Goal: Transaction & Acquisition: Purchase product/service

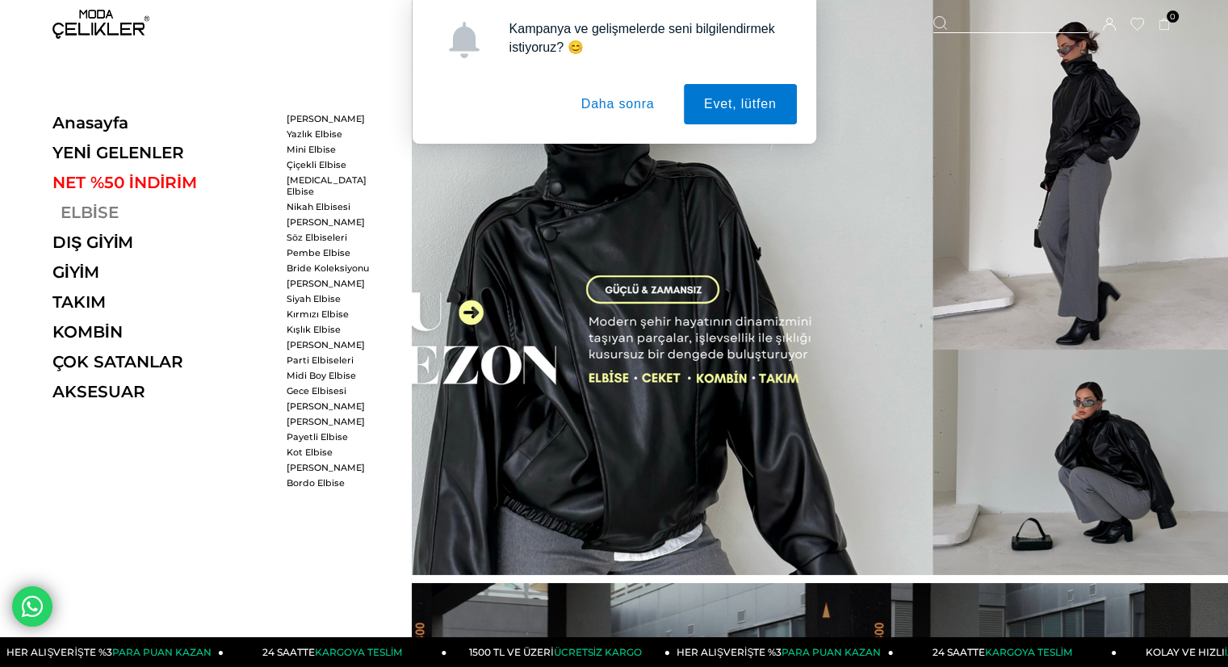
click at [120, 210] on link "ELBİSE" at bounding box center [163, 212] width 222 height 19
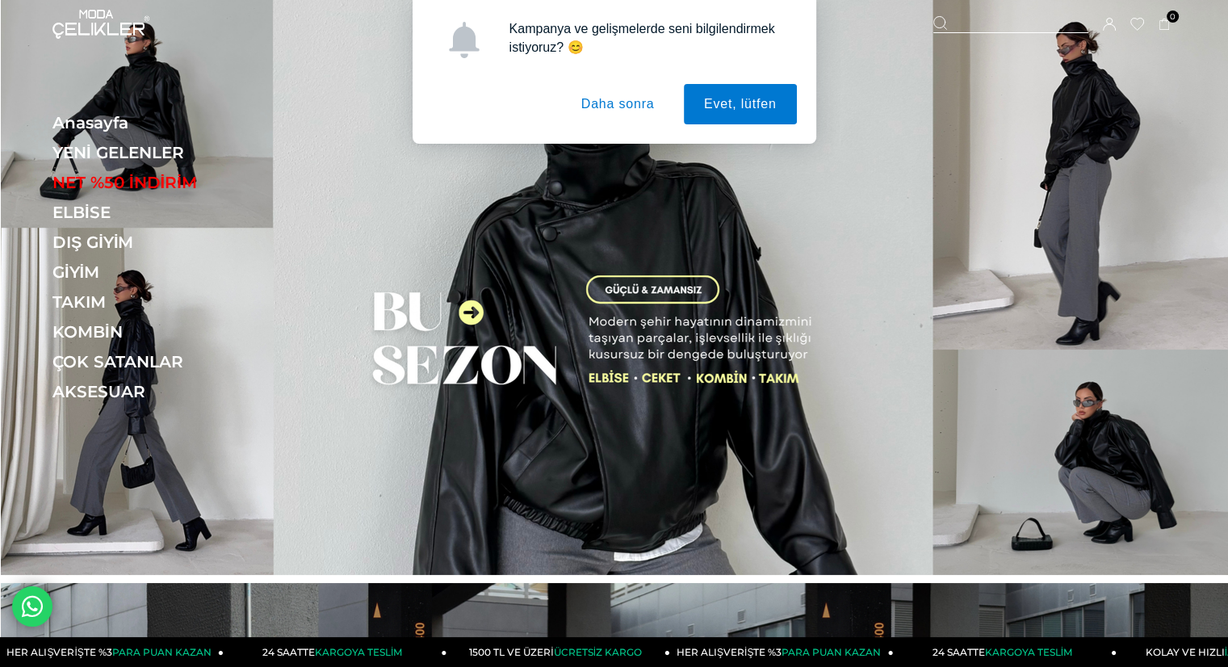
click at [608, 95] on button "Daha sonra" at bounding box center [618, 104] width 114 height 40
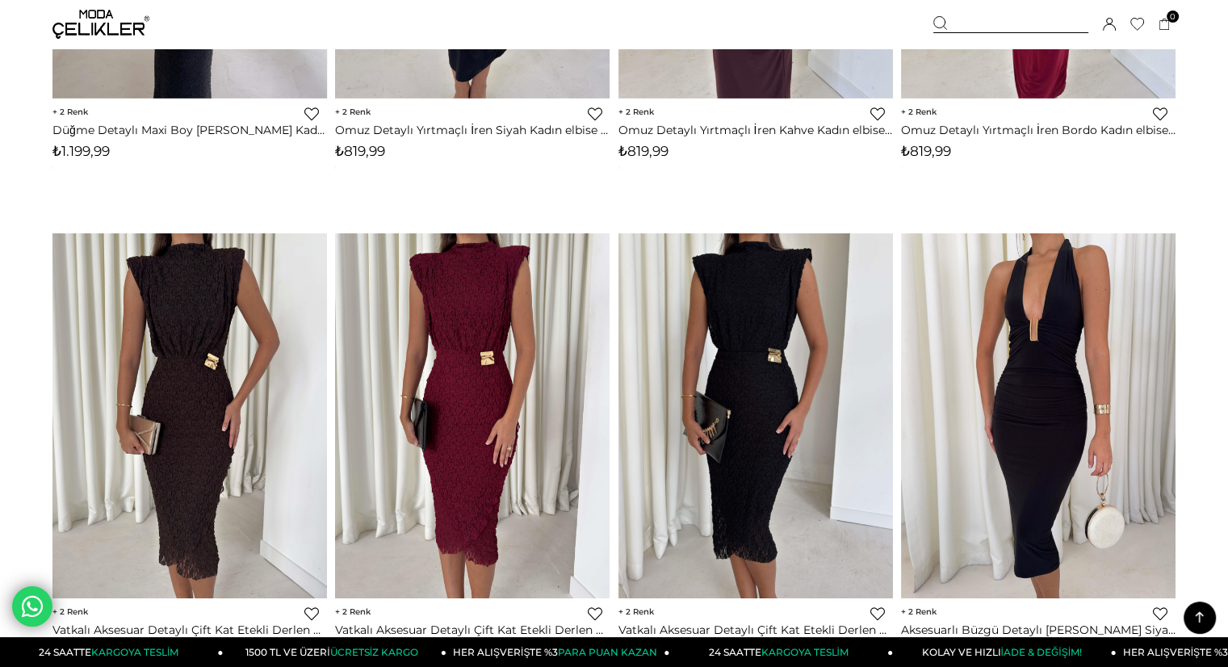
scroll to position [5618, 0]
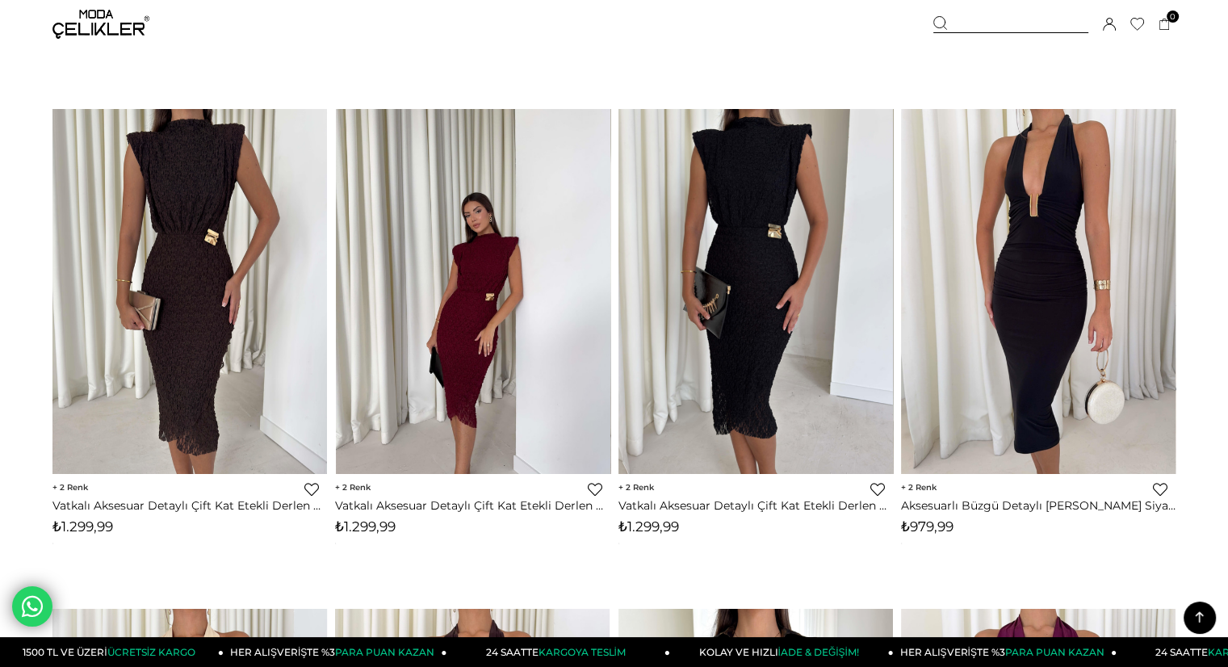
click at [517, 243] on img at bounding box center [473, 291] width 274 height 366
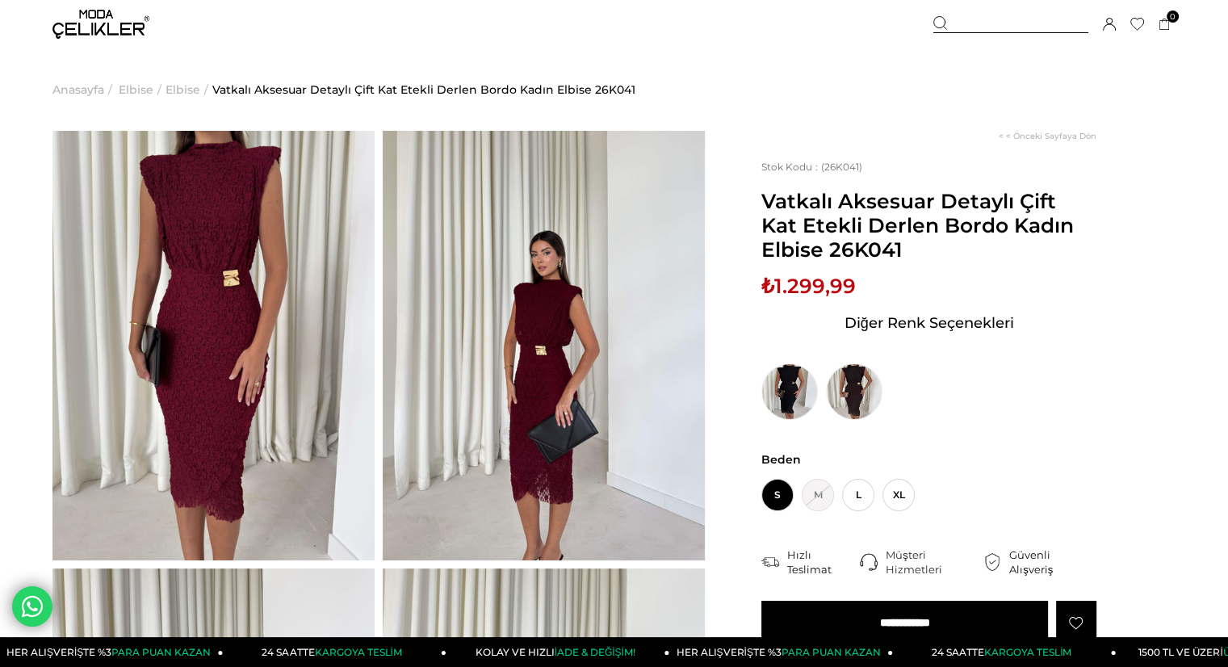
click at [291, 314] on img at bounding box center [213, 345] width 322 height 429
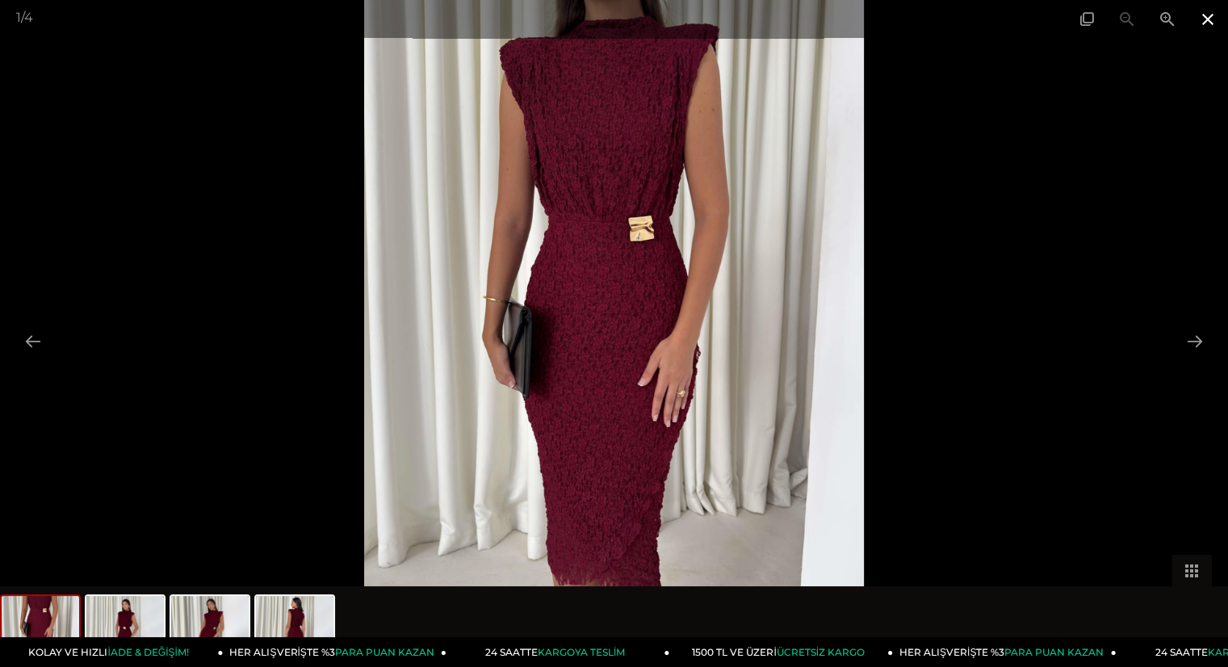
click at [1216, 19] on span at bounding box center [1207, 19] width 40 height 38
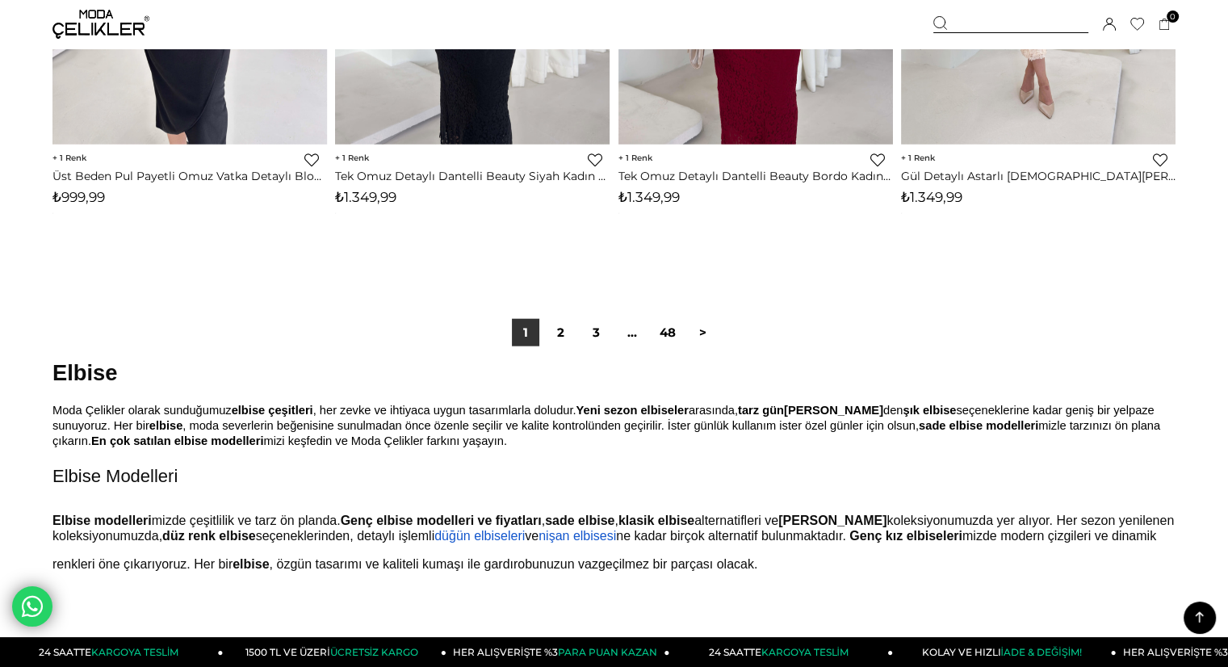
scroll to position [9956, 0]
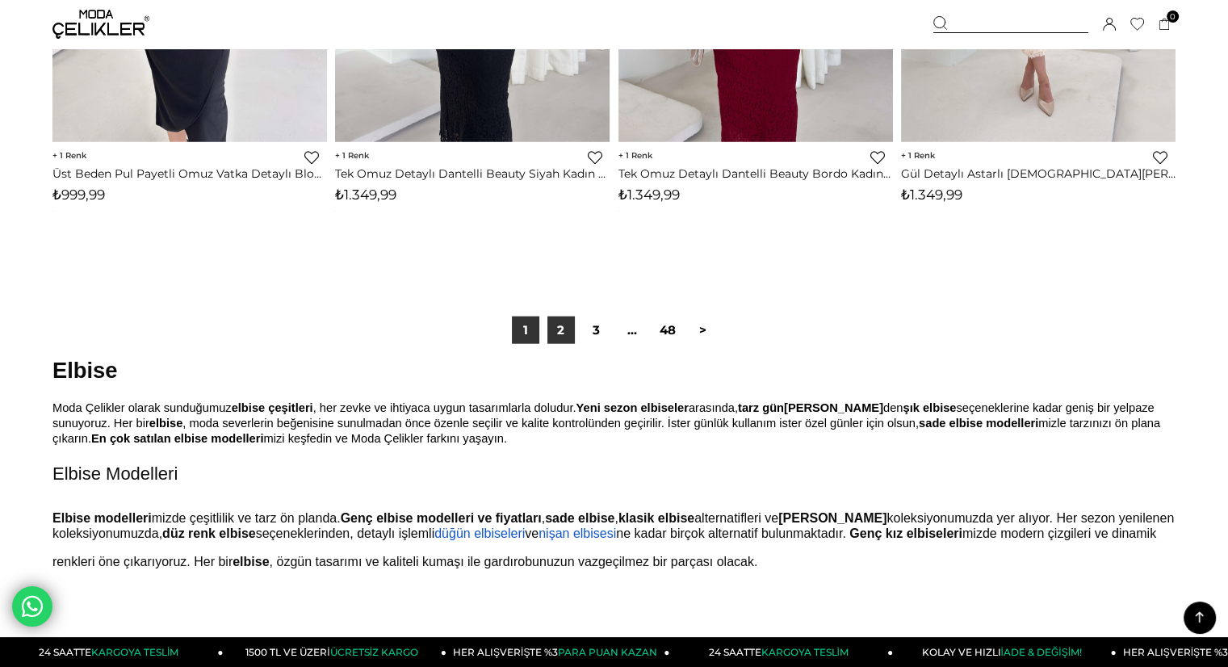
click at [559, 327] on link "2" at bounding box center [560, 329] width 27 height 27
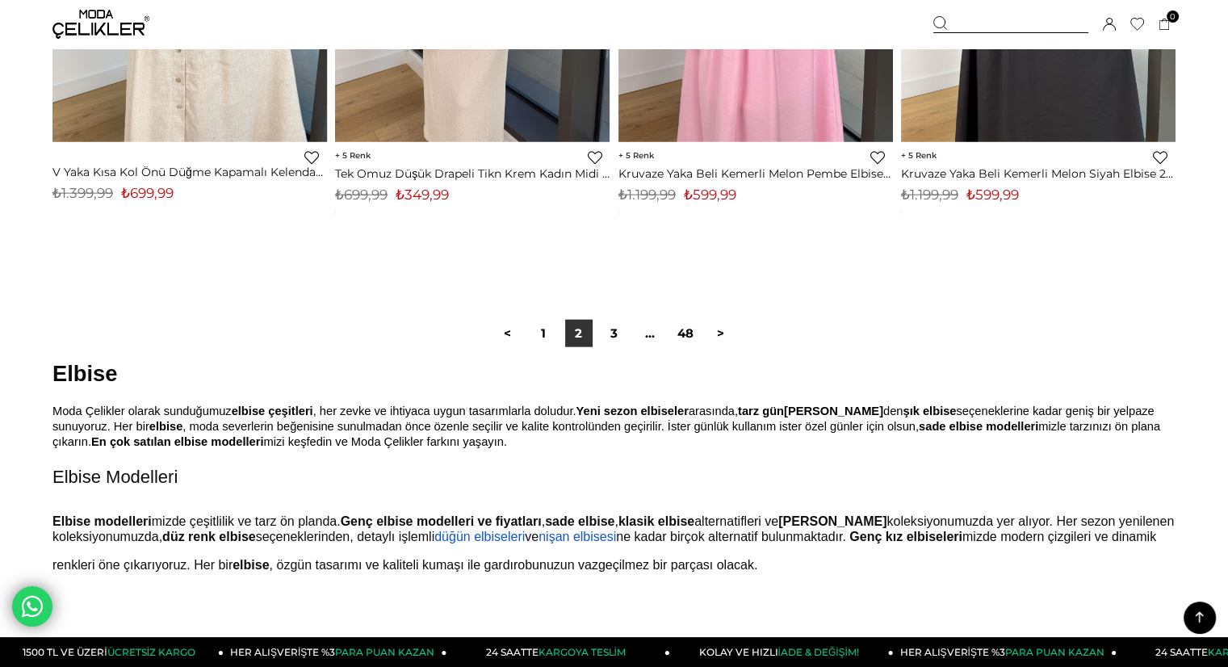
scroll to position [9976, 0]
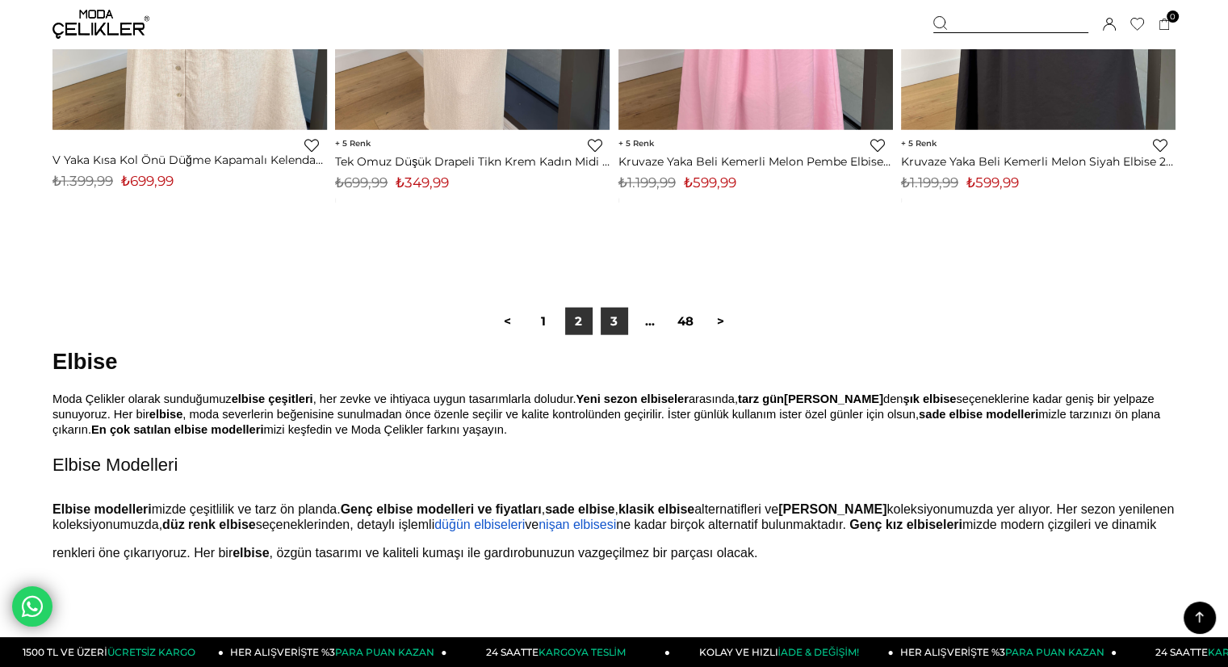
click at [620, 326] on link "3" at bounding box center [614, 321] width 27 height 27
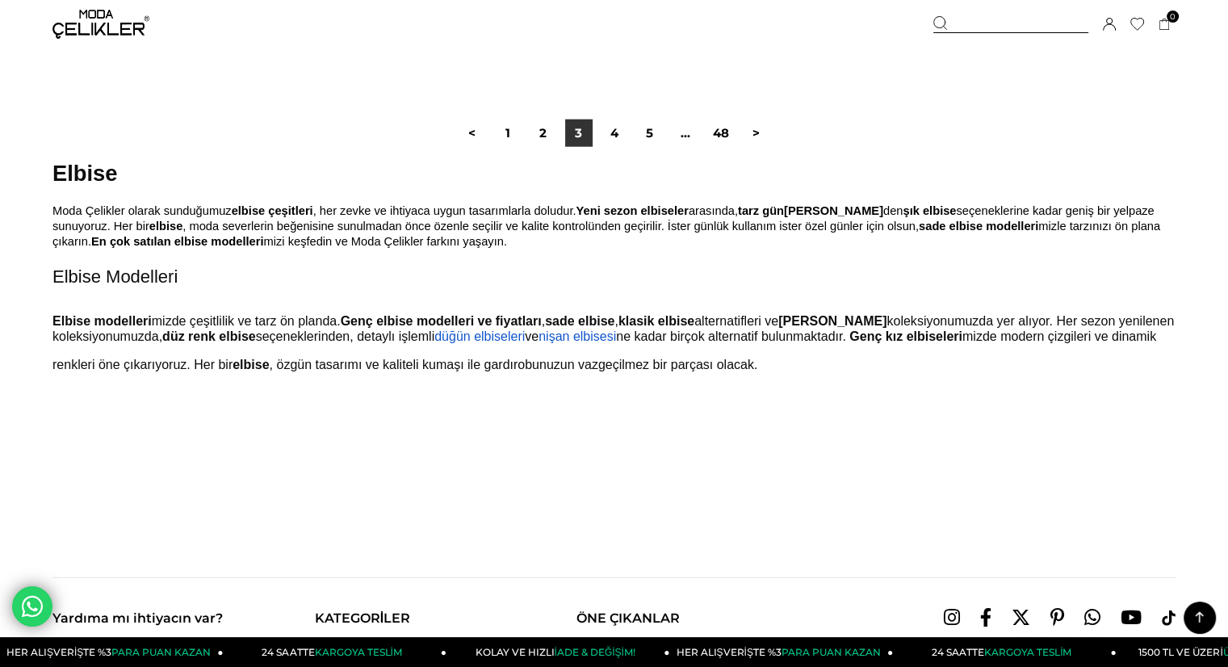
scroll to position [10202, 0]
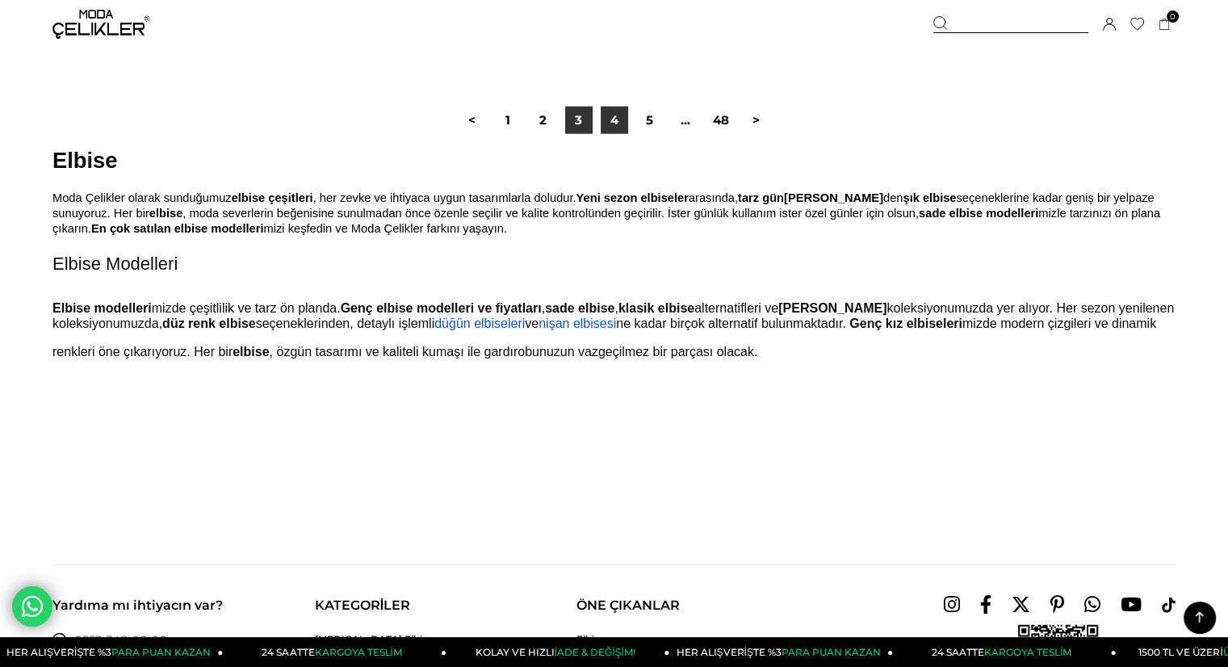
click at [619, 128] on link "4" at bounding box center [614, 120] width 27 height 27
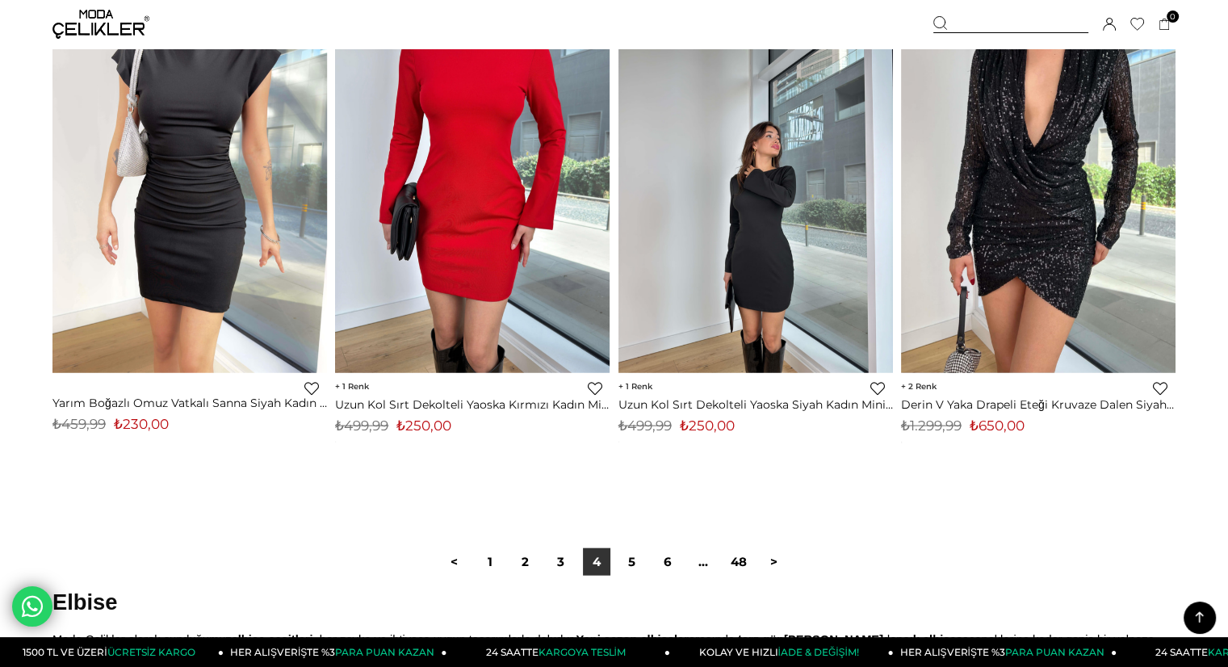
scroll to position [9782, 0]
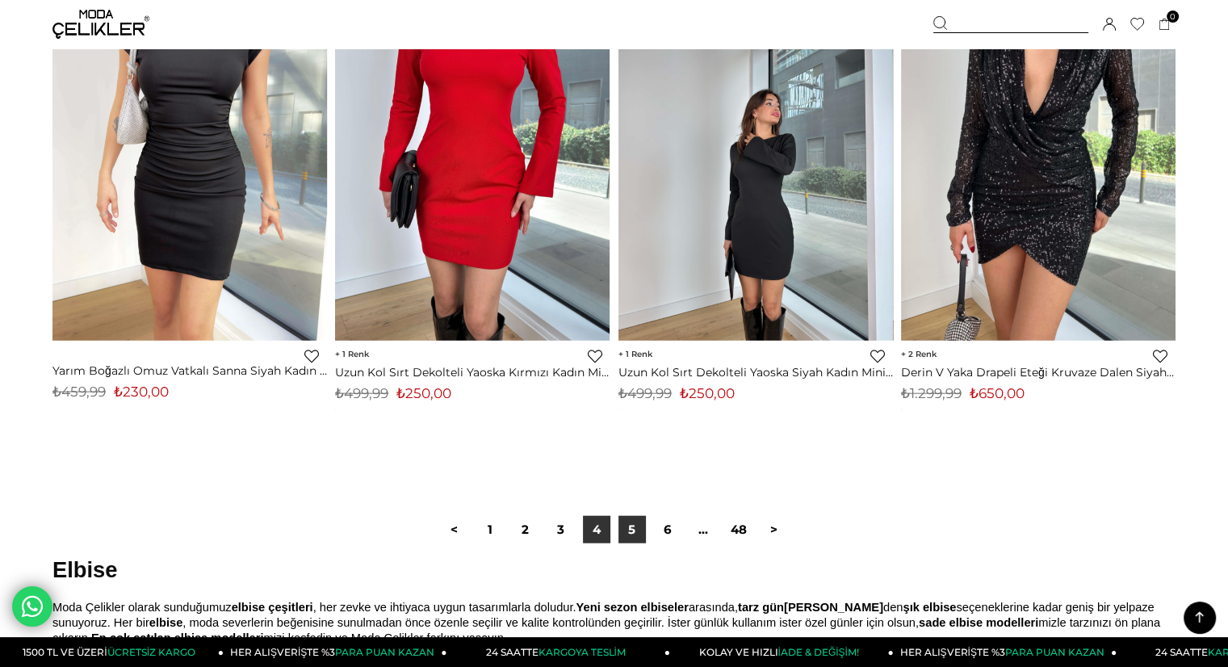
click at [642, 520] on link "5" at bounding box center [631, 529] width 27 height 27
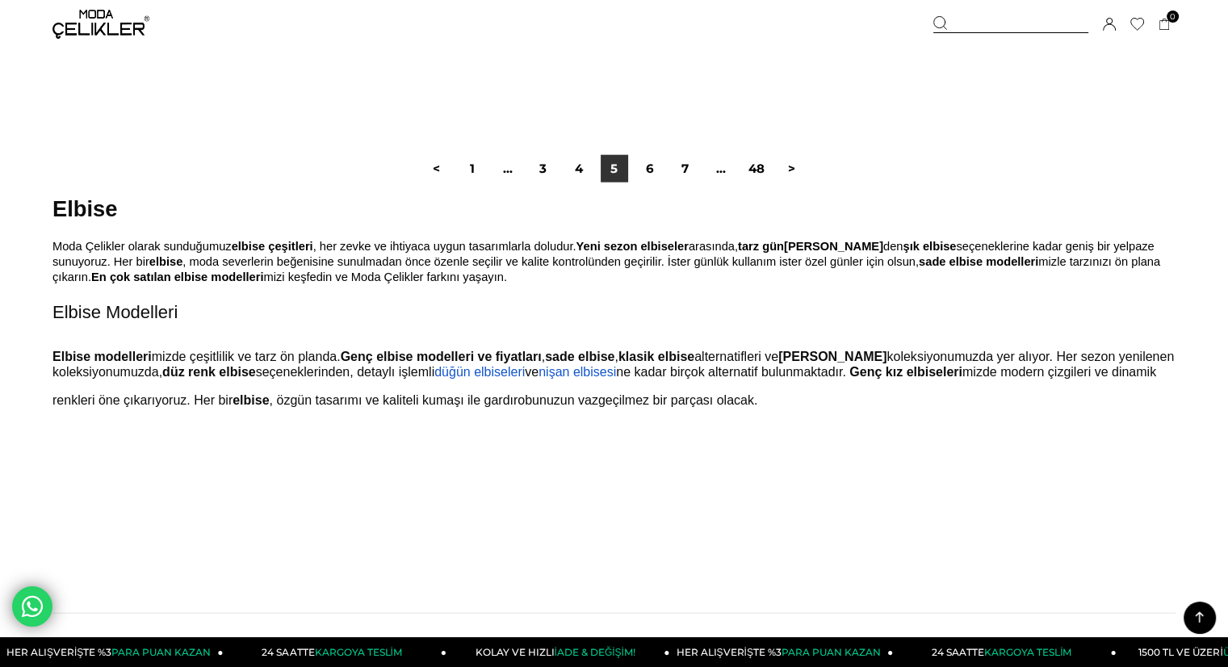
scroll to position [10234, 0]
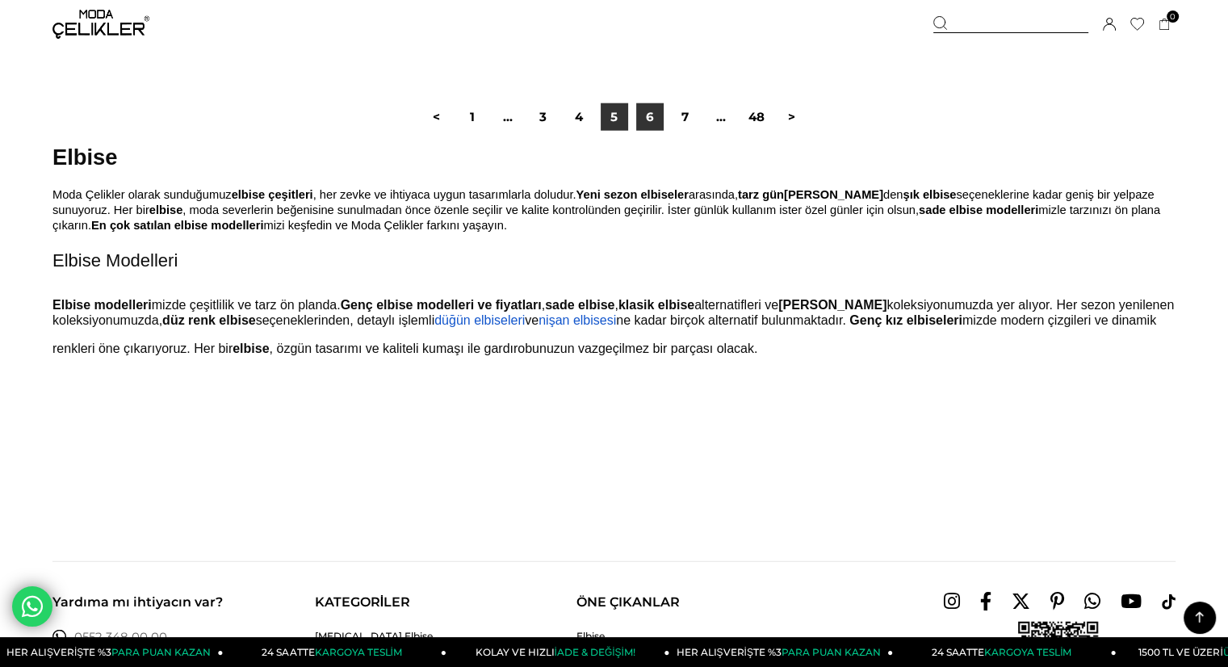
click at [651, 127] on link "6" at bounding box center [649, 116] width 27 height 27
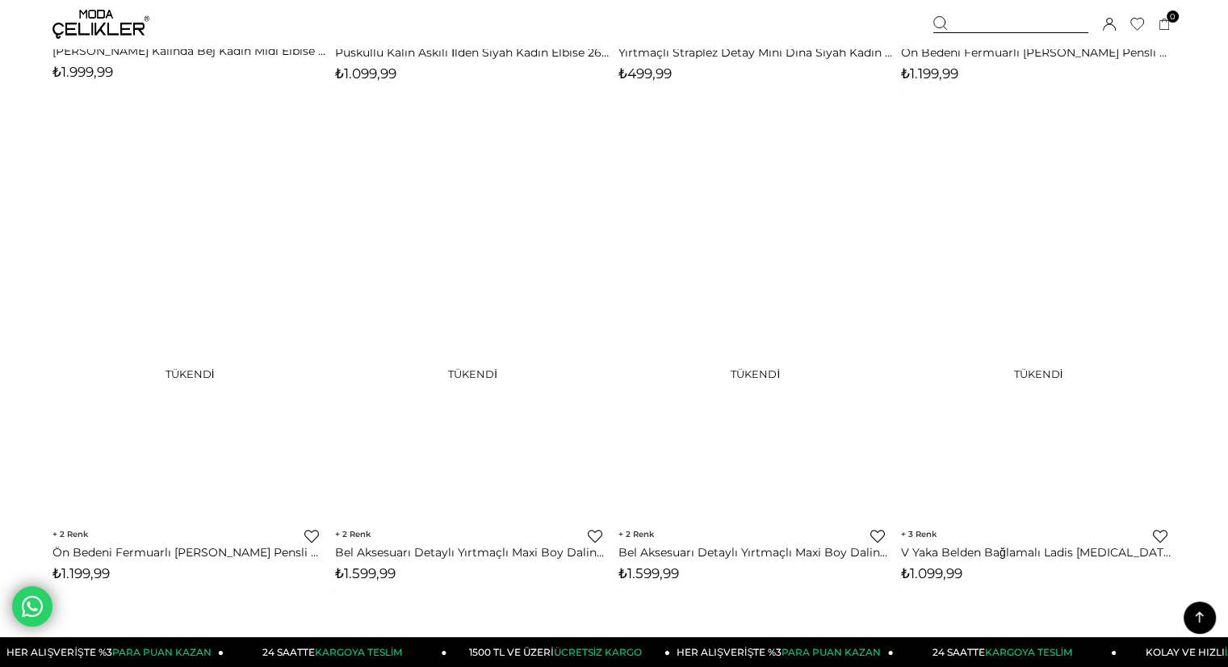
scroll to position [9234, 0]
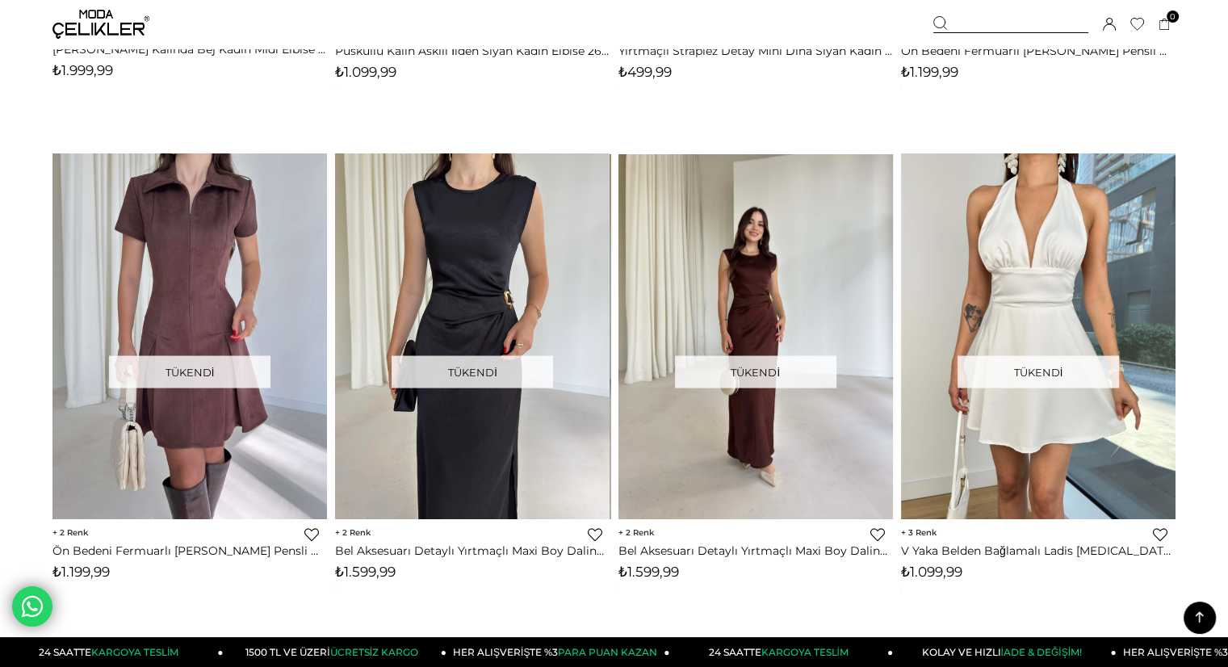
click at [729, 285] on img at bounding box center [755, 336] width 274 height 366
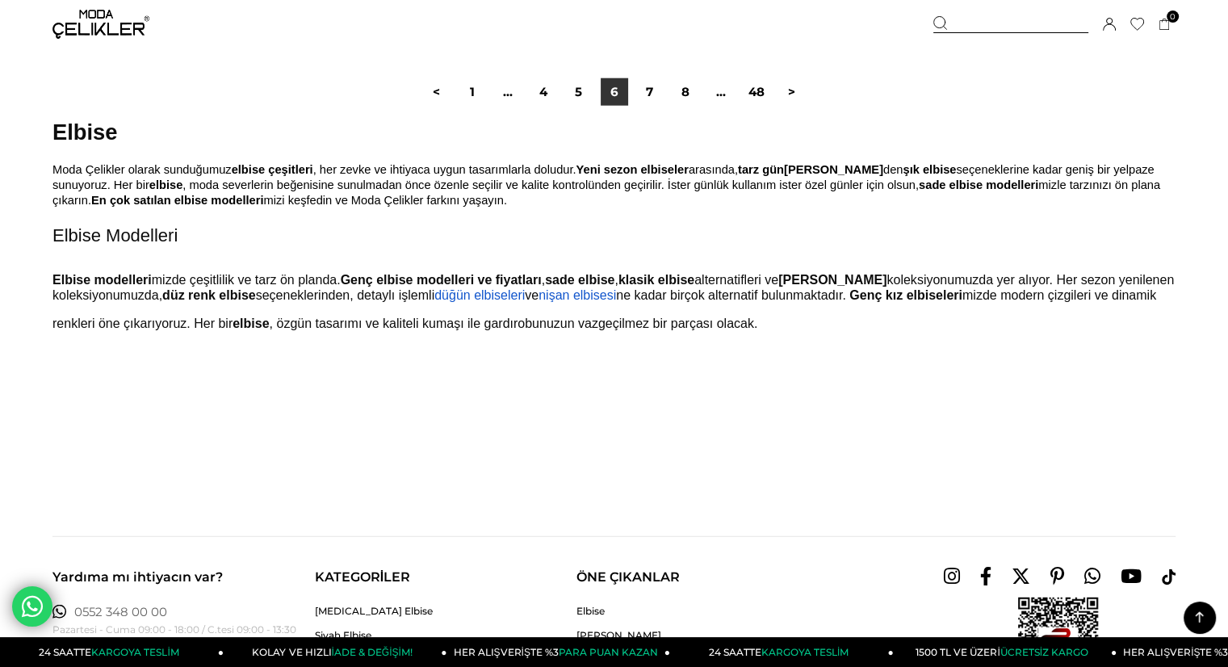
scroll to position [10386, 0]
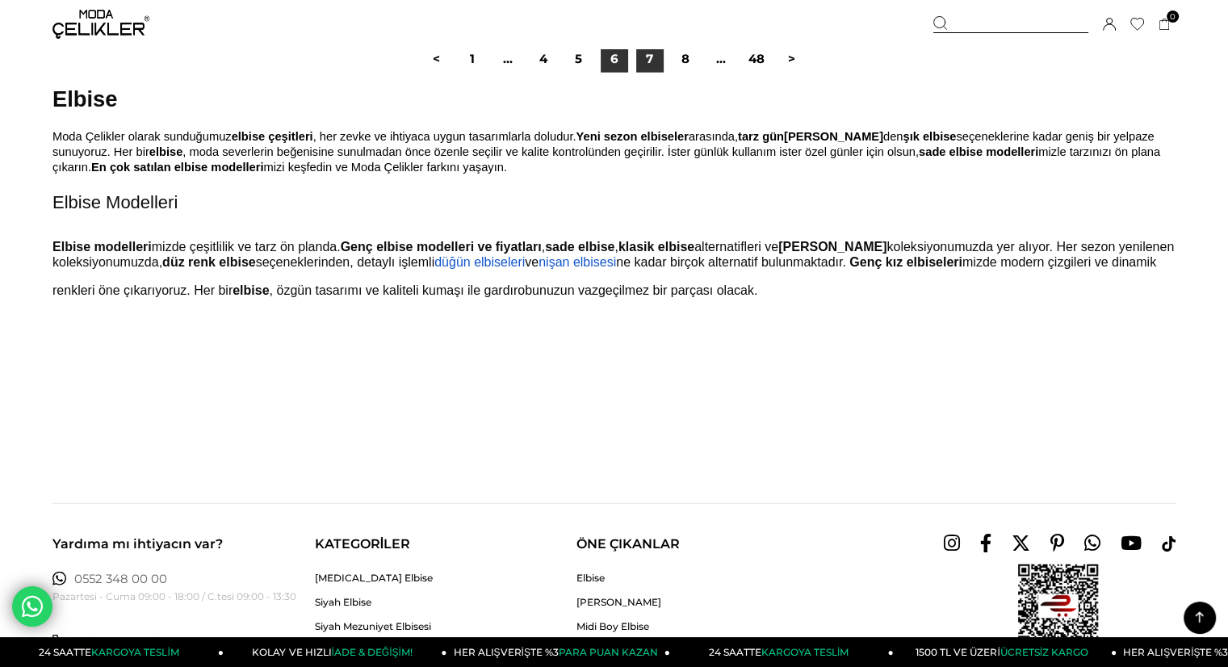
click at [653, 67] on link "7" at bounding box center [649, 58] width 27 height 27
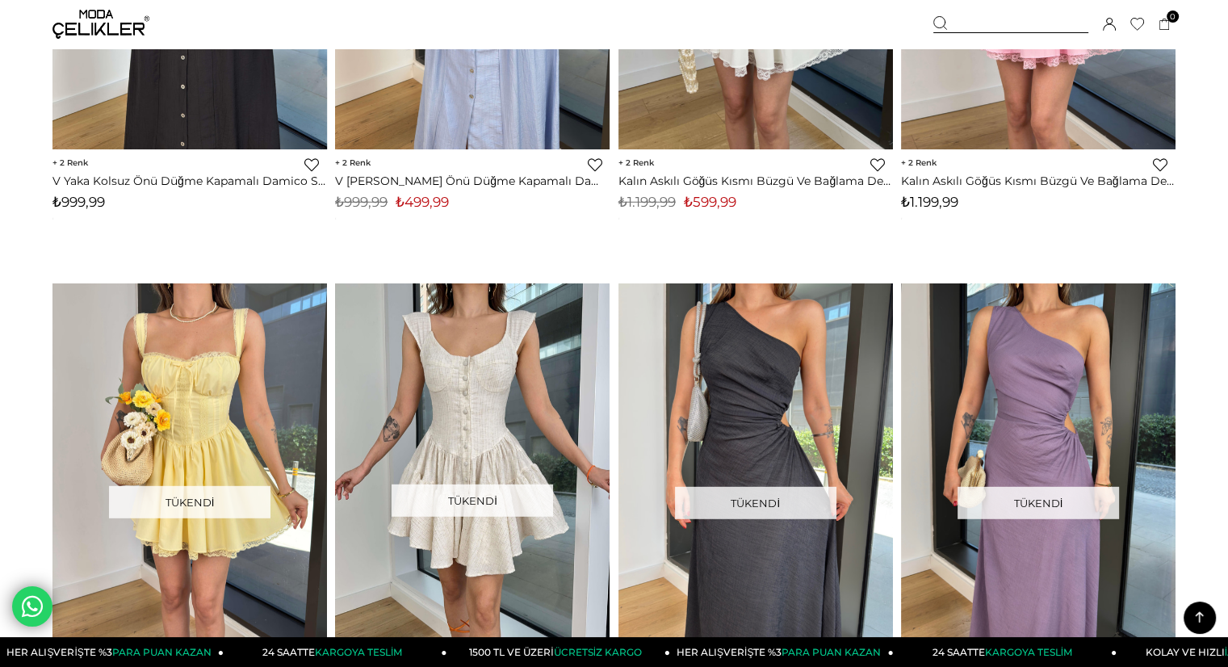
scroll to position [4455, 0]
